Goal: Information Seeking & Learning: Learn about a topic

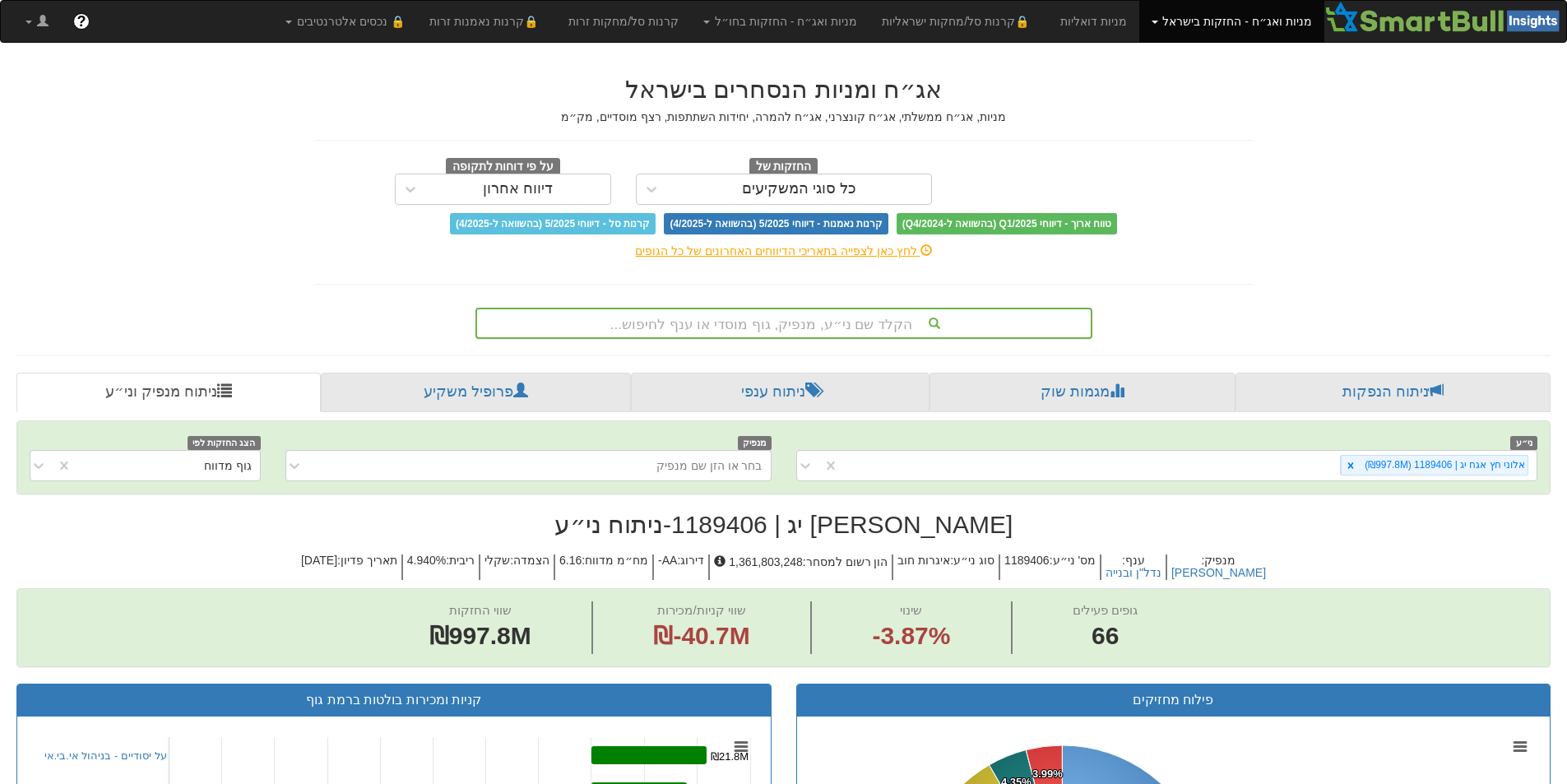
click at [791, 324] on div "הקלד שם ני״ע, מנפיק, גוף מוסדי או ענף לחיפוש..." at bounding box center [784, 324] width 613 height 28
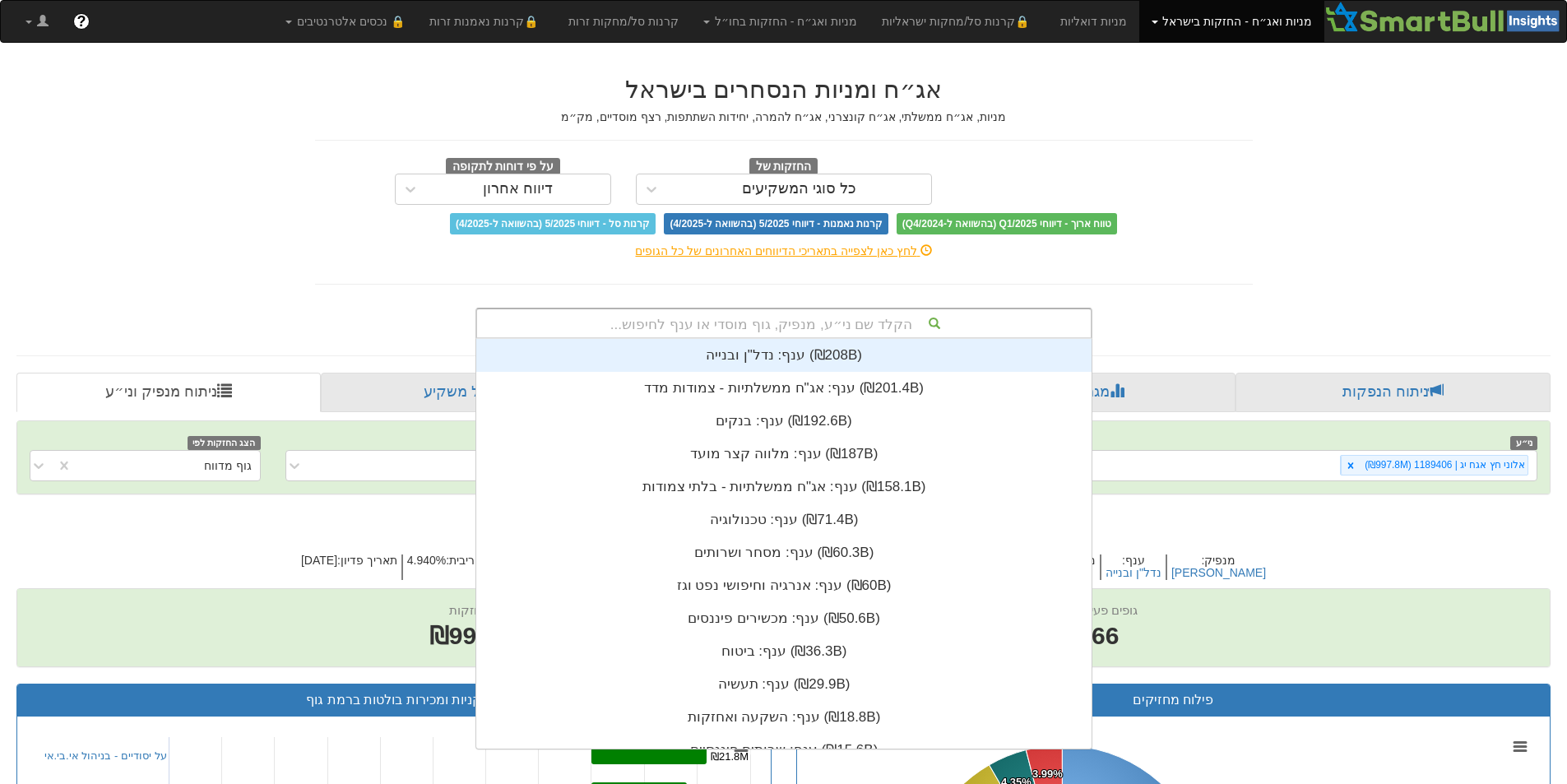
scroll to position [410, 0]
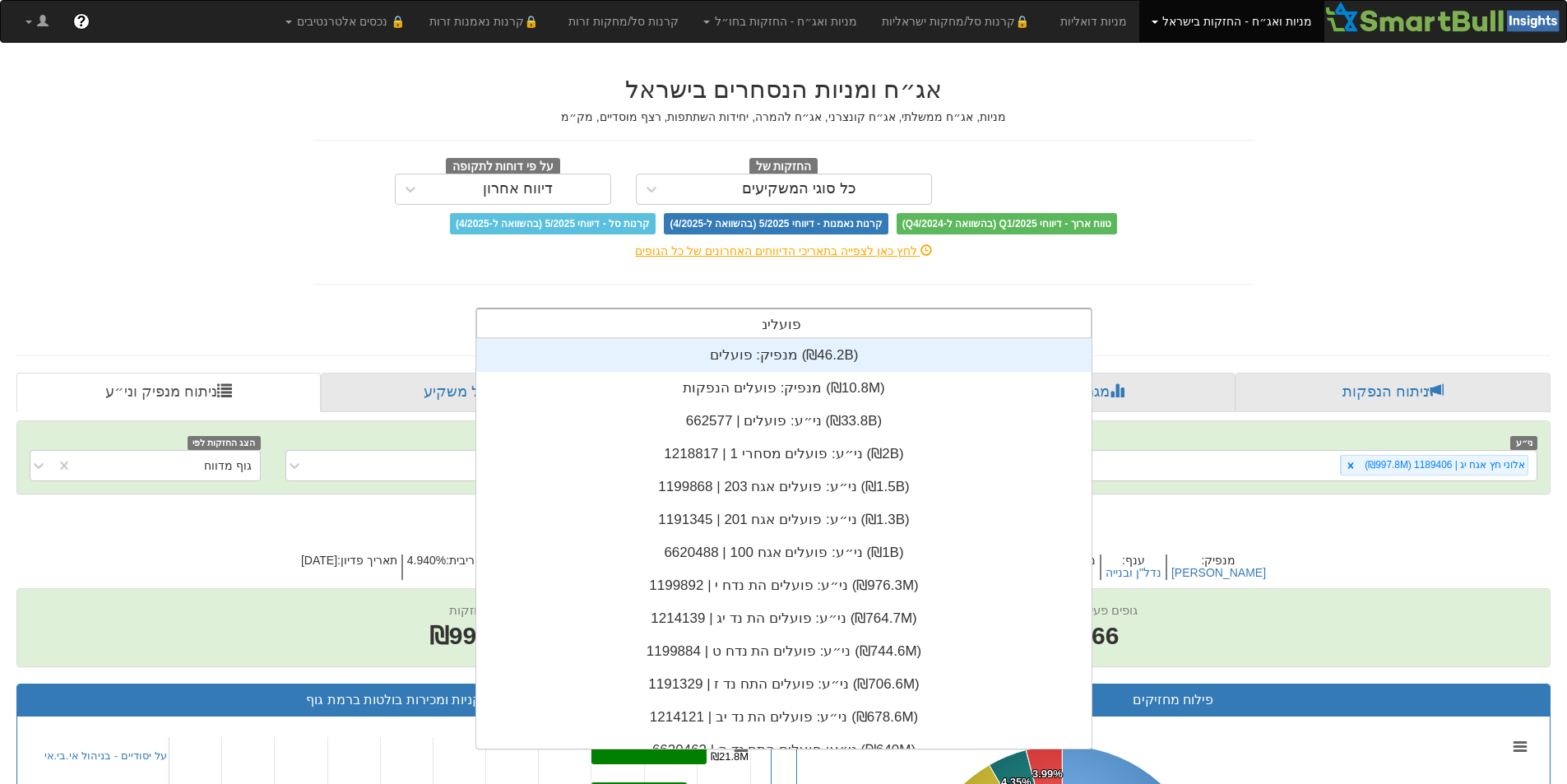
type input "פועלים"
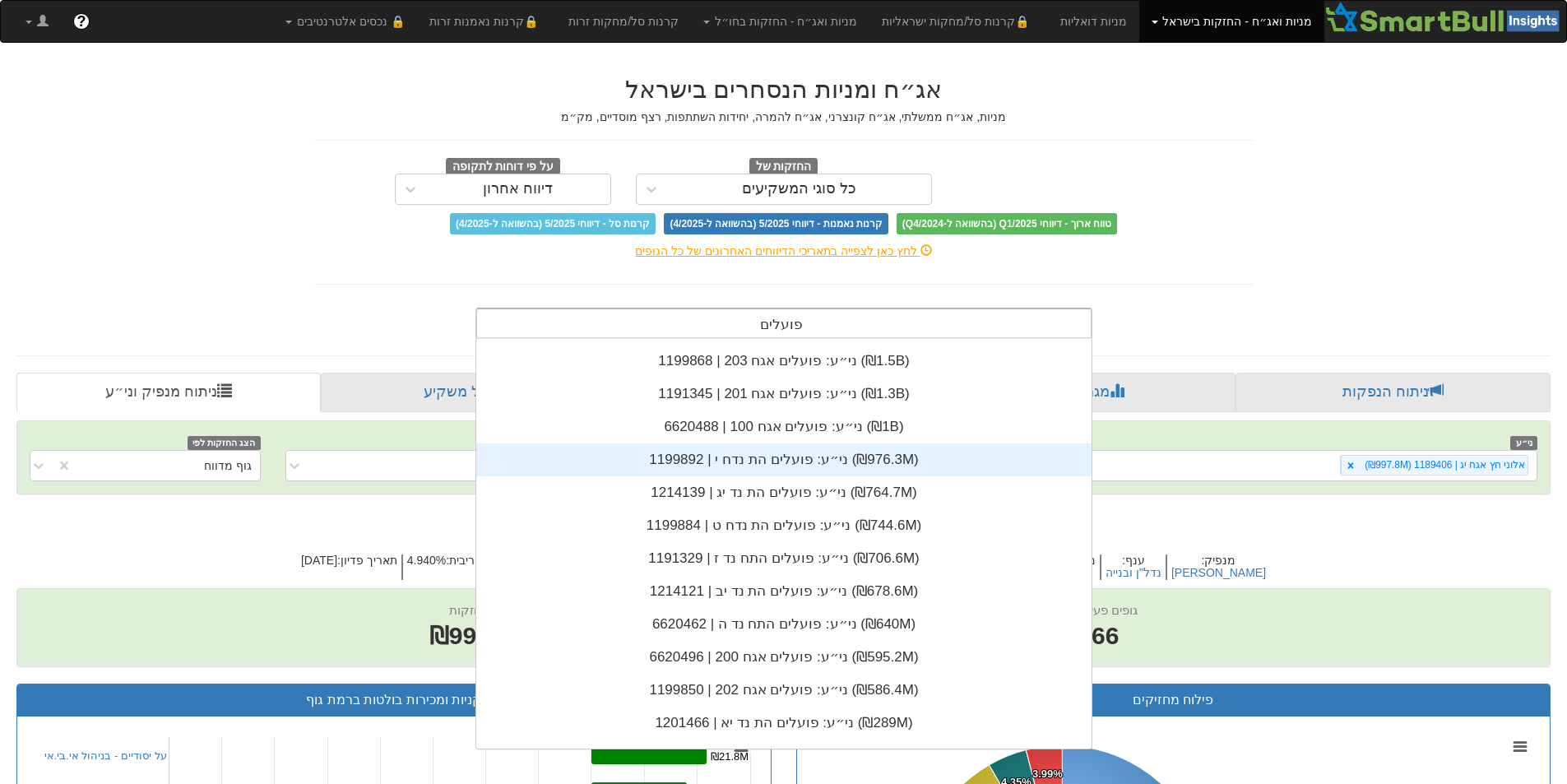
scroll to position [164, 0]
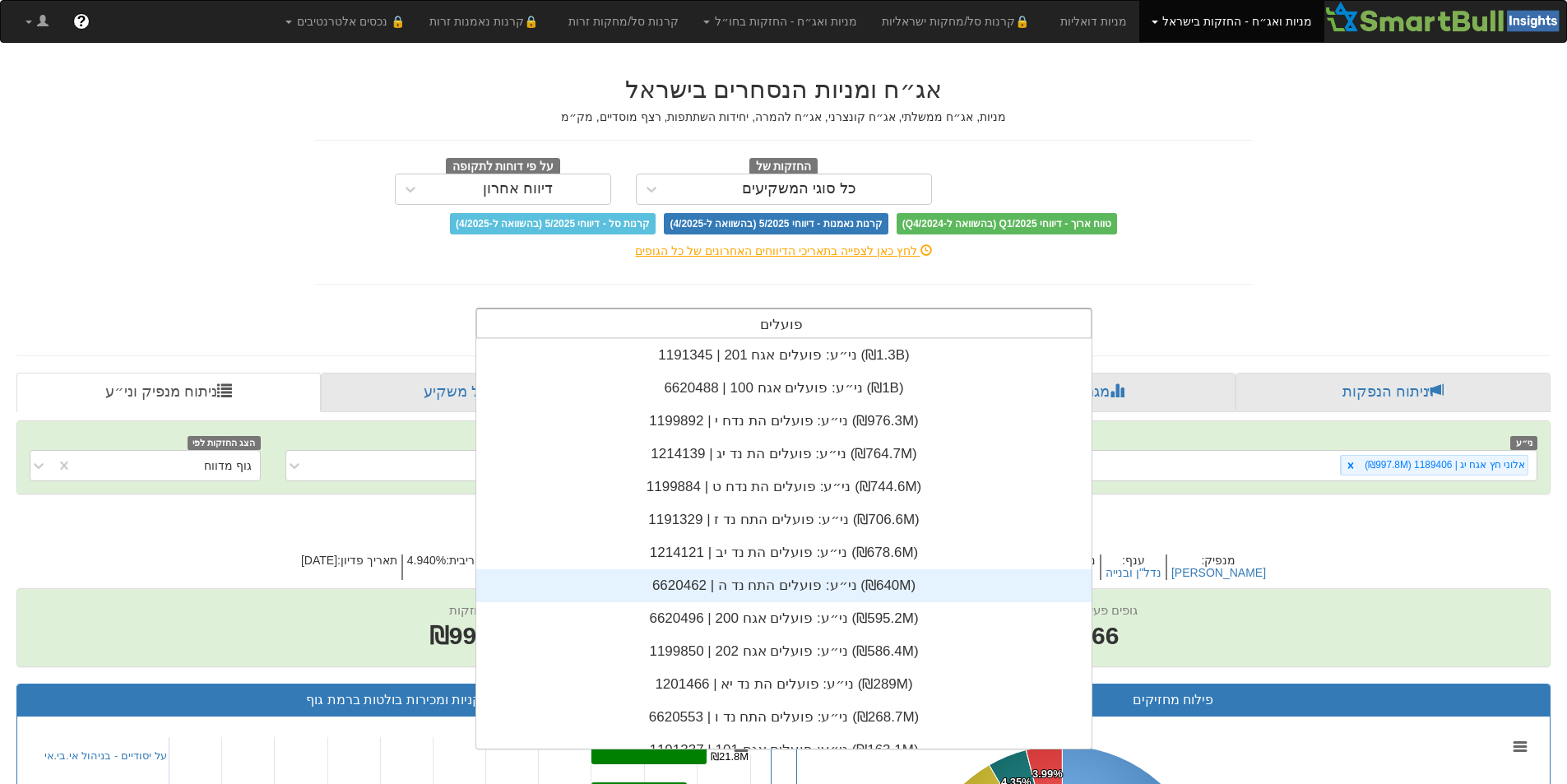
click at [717, 584] on div "ני״ע: ‏פועלים התח נד ה | 6620462 ‎(₪640M)‎" at bounding box center [784, 585] width 615 height 33
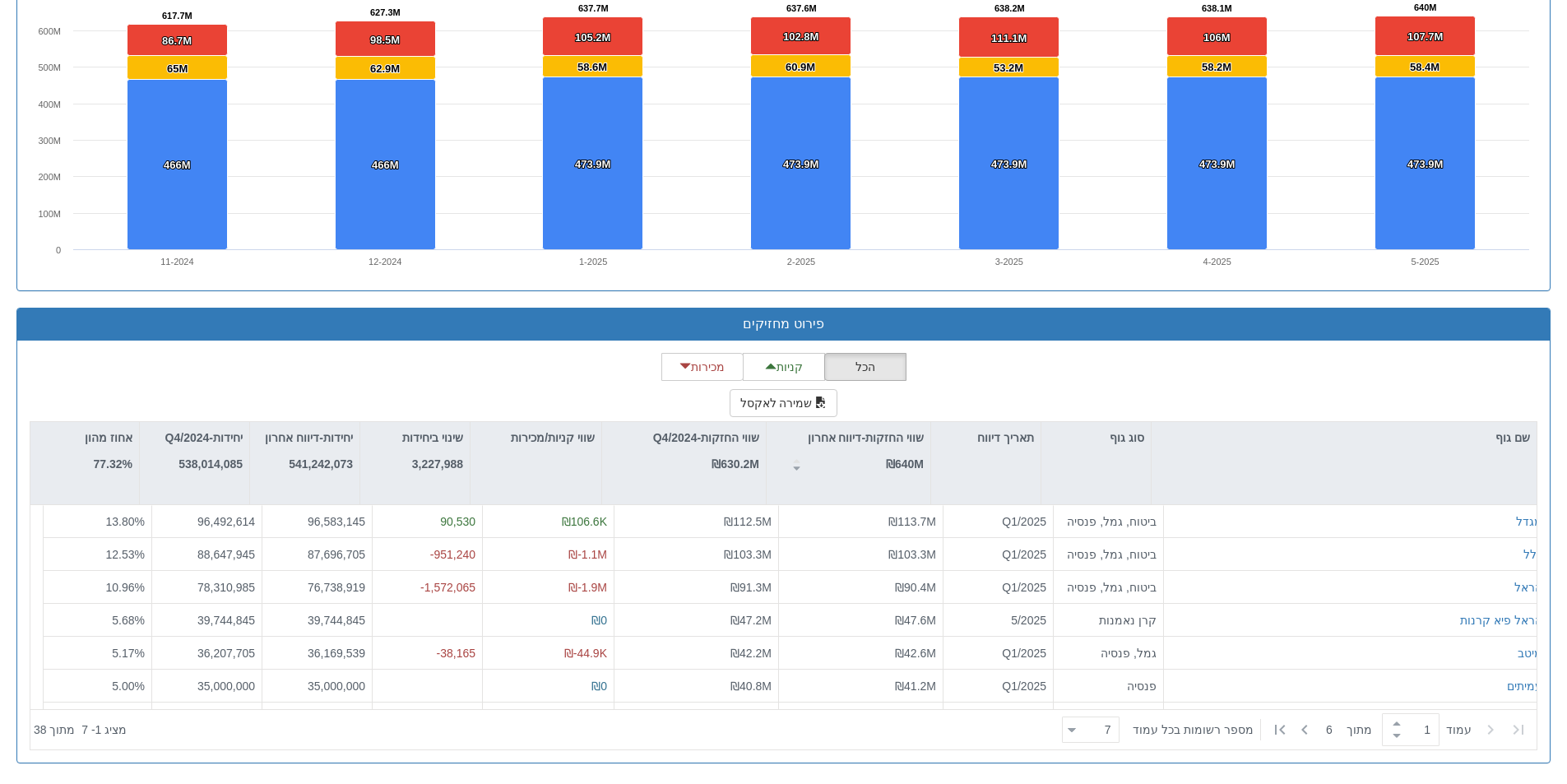
scroll to position [410, 0]
click at [384, 747] on div "‏עמוד 1 ‏ מתוך 6 ‏מספר רשומות בכל עמוד 7 7 ‏מציג 1 - 7 ‏ מתוך 38" at bounding box center [783, 729] width 1506 height 40
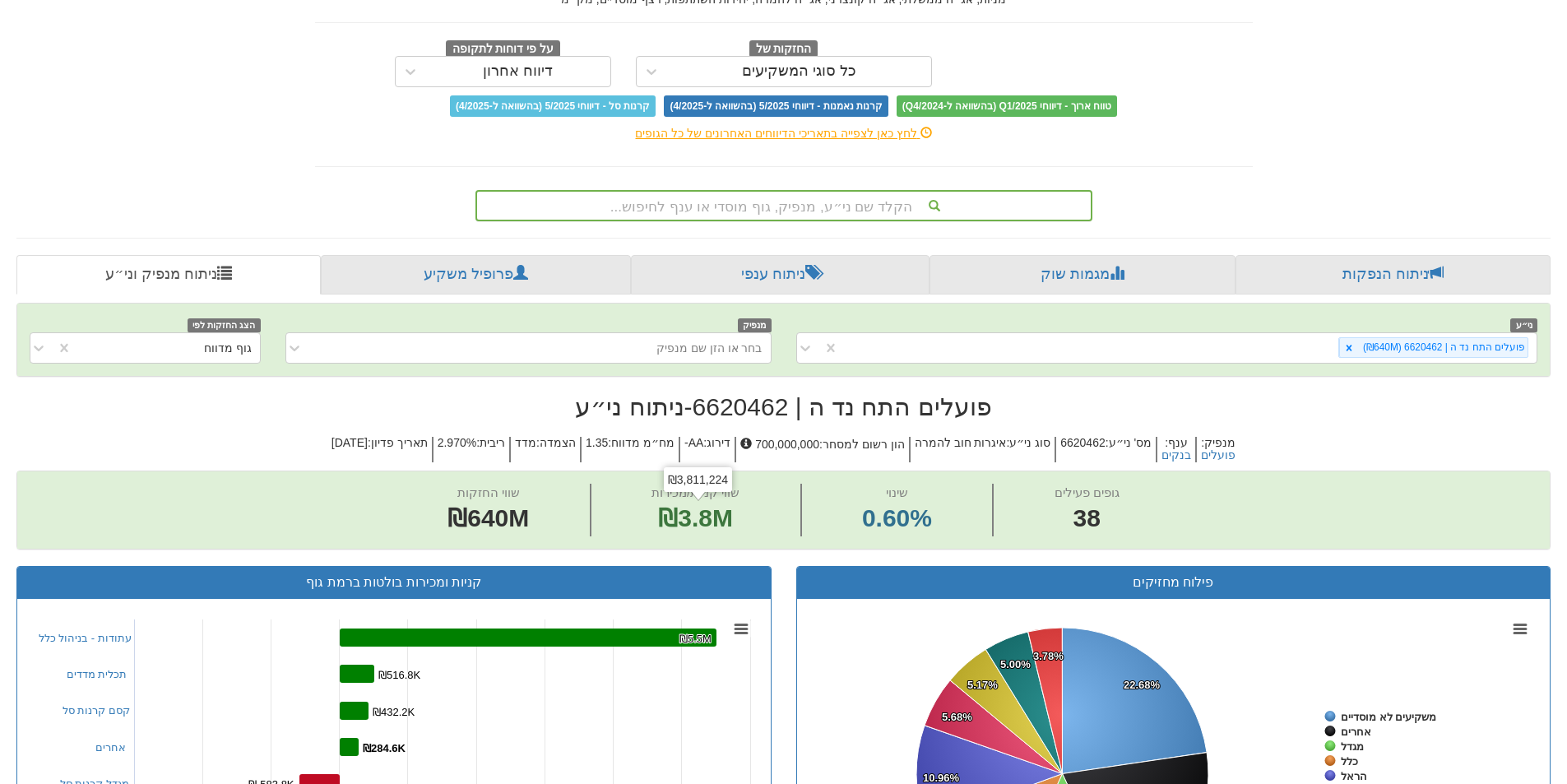
scroll to position [31, 0]
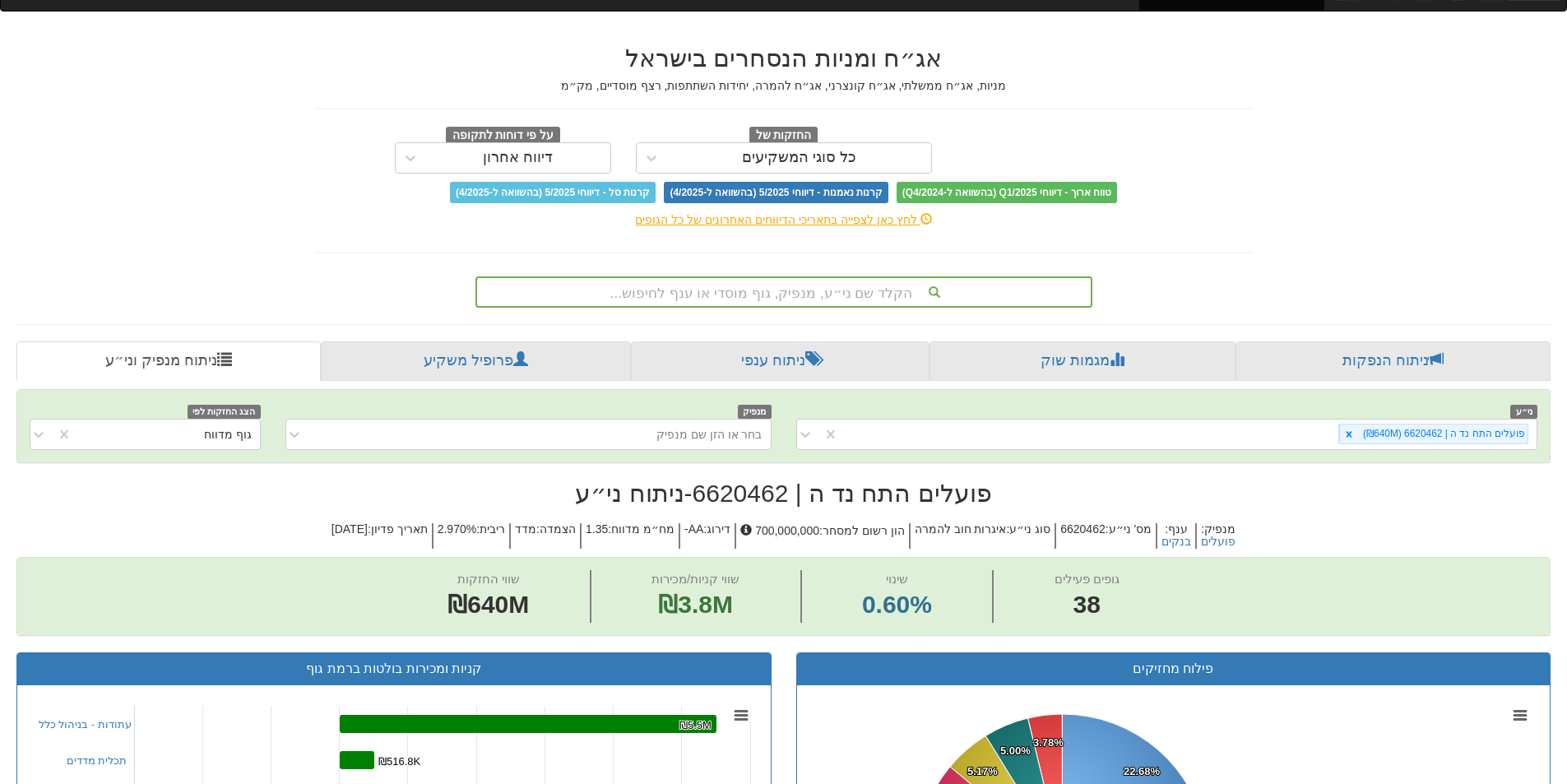
click at [732, 281] on div "הקלד שם ני״ע, מנפיק, גוף מוסדי או ענף לחיפוש..." at bounding box center [784, 292] width 613 height 28
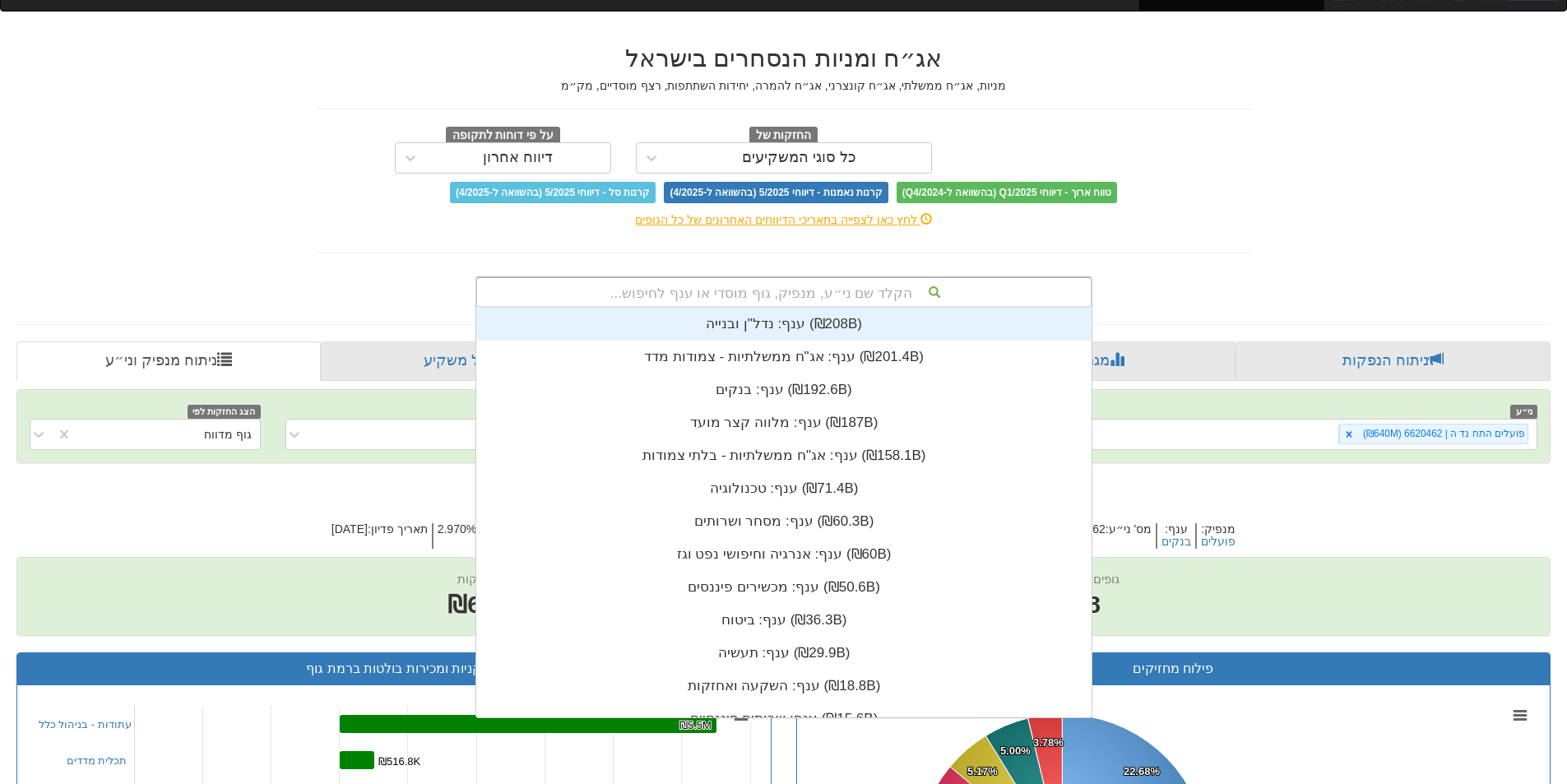
scroll to position [410, 0]
type input "דיס"
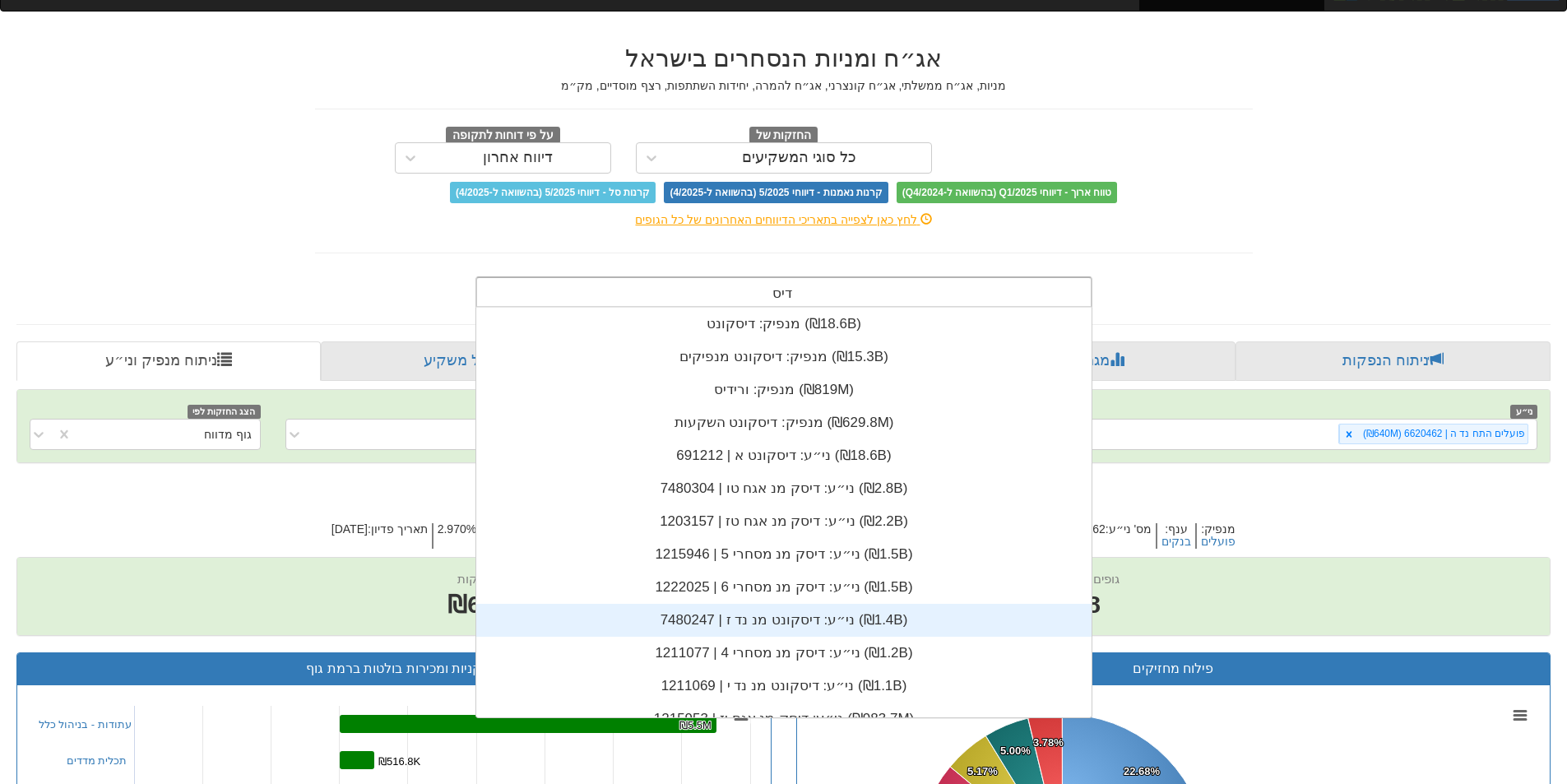
click at [778, 611] on div "ני״ע: ‏דיסקונט מנ נד ז | 7480247 ‎(₪1.4B)‎" at bounding box center [784, 620] width 615 height 33
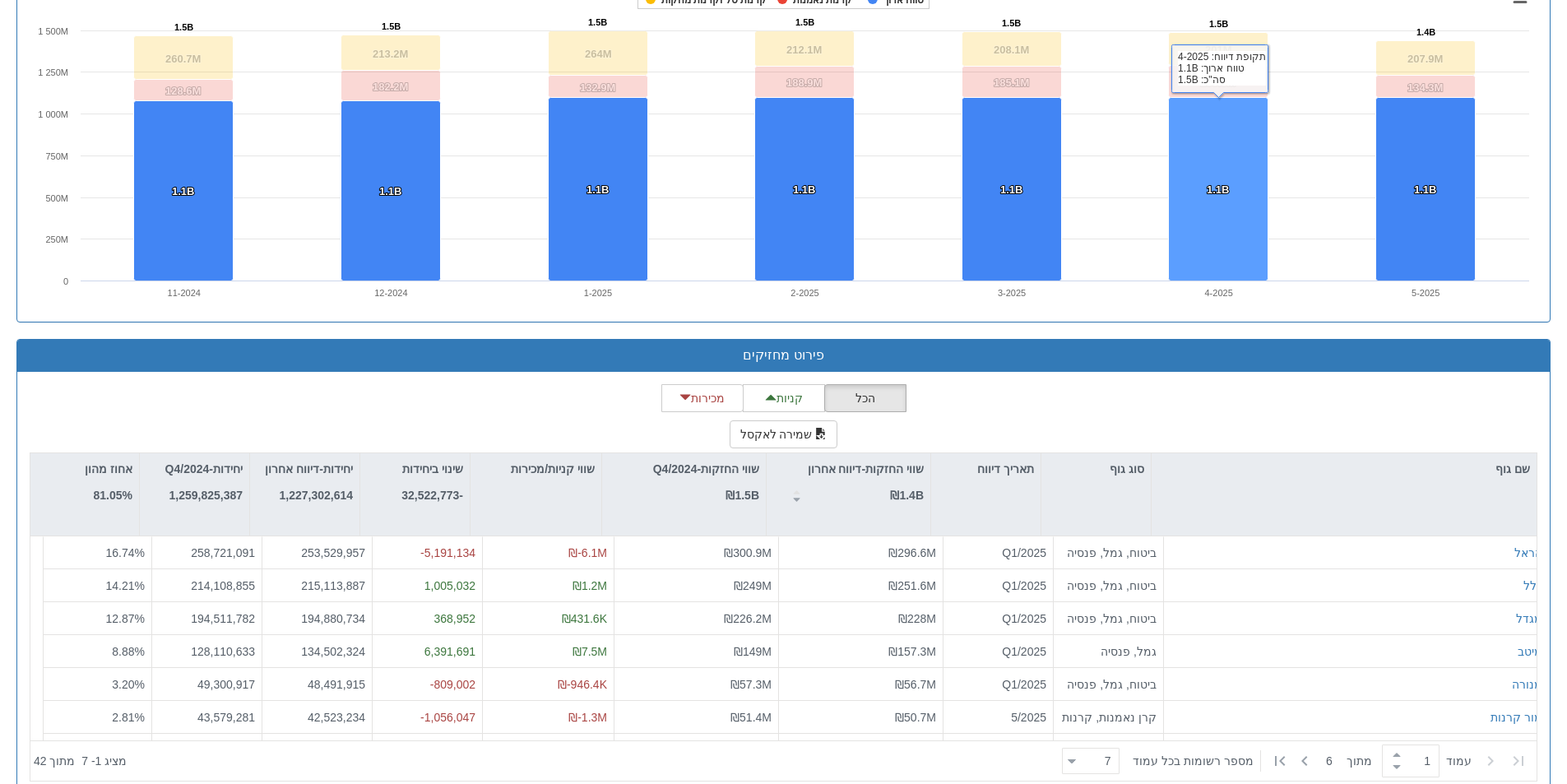
scroll to position [1183, 0]
